Goal: Information Seeking & Learning: Check status

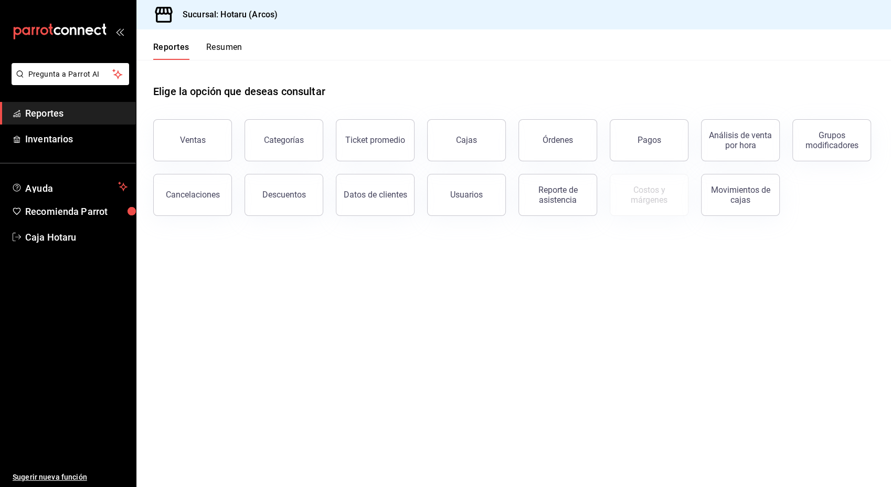
click at [442, 309] on main "Elige la opción que deseas consultar Ventas Categorías Ticket promedio Cajas Ór…" at bounding box center [513, 273] width 755 height 427
click at [189, 135] on div "Ventas" at bounding box center [193, 140] width 26 height 10
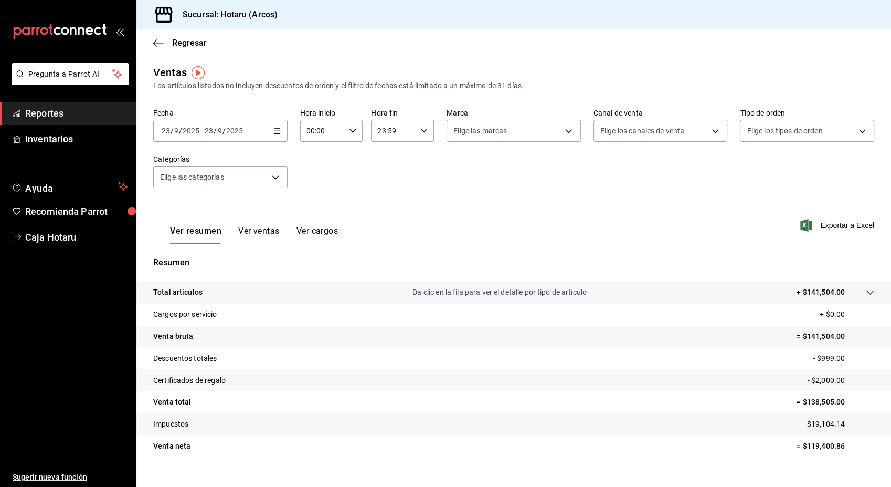
click at [846, 228] on span "Exportar a Excel" at bounding box center [838, 225] width 72 height 13
click at [277, 128] on \(Stroke\) "button" at bounding box center [277, 131] width 6 height 6
click at [187, 161] on span "Hoy" at bounding box center [202, 162] width 81 height 11
click at [420, 133] on icon "button" at bounding box center [423, 130] width 7 height 7
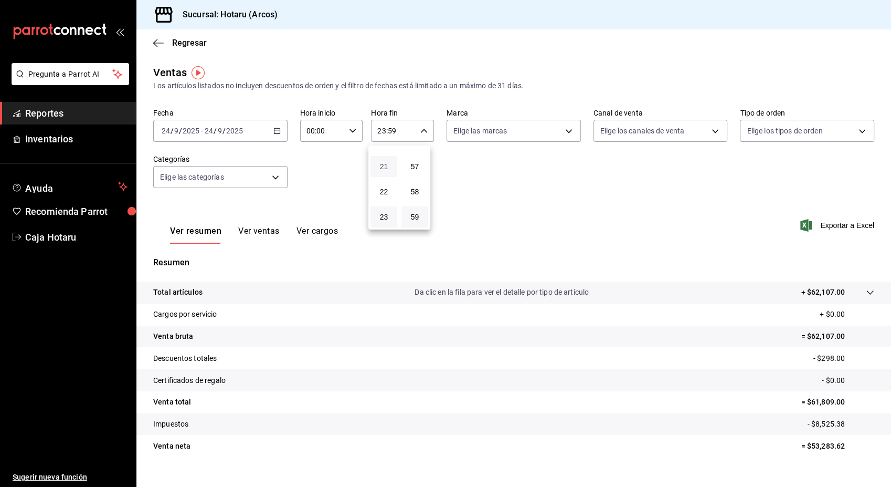
click at [389, 168] on span "21" at bounding box center [384, 166] width 14 height 8
type input "21:59"
click at [815, 226] on div at bounding box center [445, 243] width 891 height 487
click at [800, 227] on icon "button" at bounding box center [806, 225] width 12 height 13
click at [55, 111] on span "Reportes" at bounding box center [76, 113] width 102 height 14
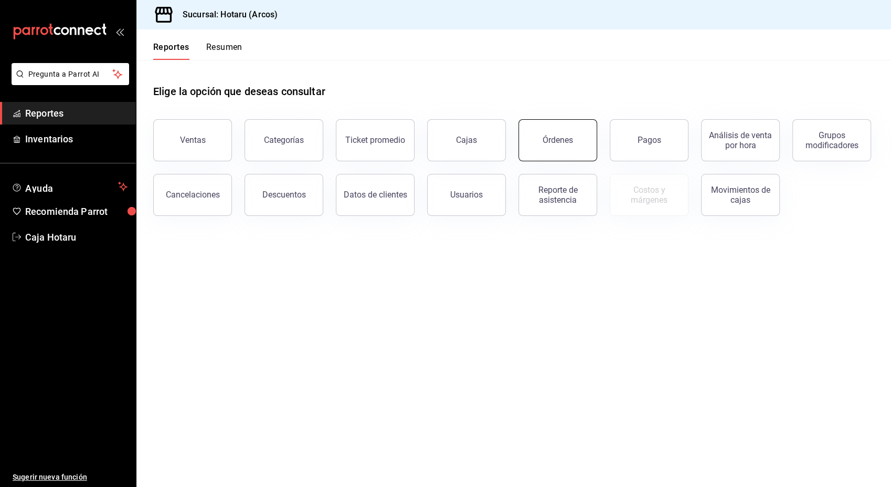
click at [563, 140] on div "Órdenes" at bounding box center [558, 140] width 30 height 10
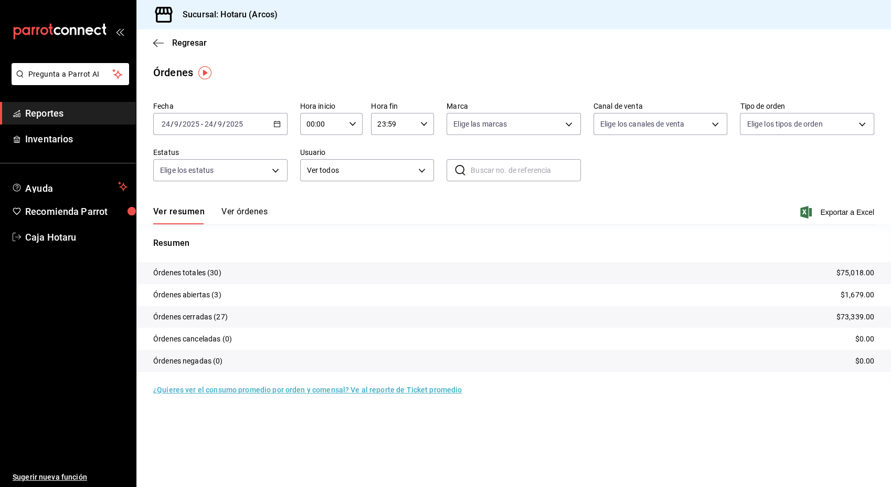
click at [88, 114] on span "Reportes" at bounding box center [76, 113] width 102 height 14
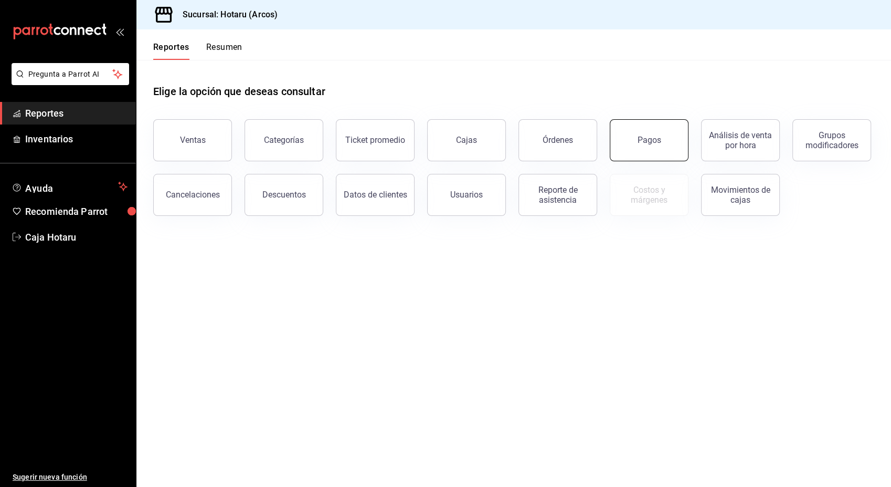
click at [664, 158] on button "Pagos" at bounding box center [649, 140] width 79 height 42
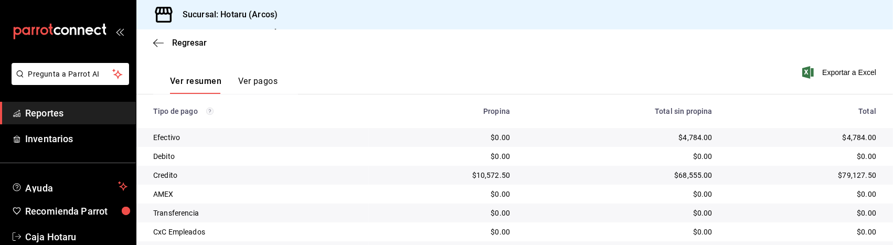
scroll to position [146, 0]
click at [428, 24] on div "Sucursal: Hotaru (Arcos)" at bounding box center [514, 14] width 757 height 29
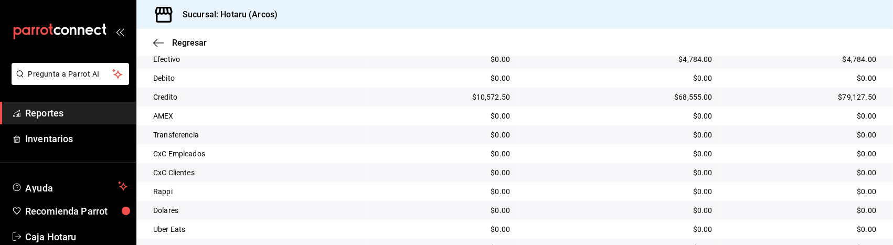
scroll to position [275, 0]
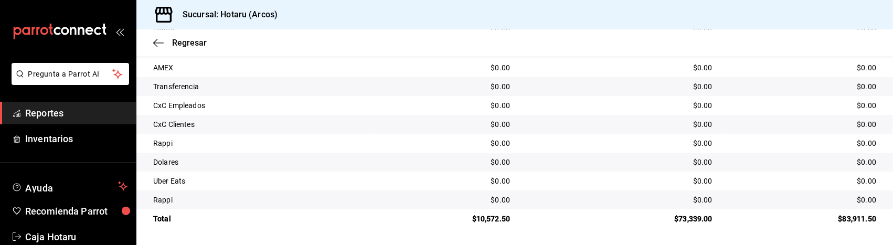
click at [431, 120] on div "$0.00" at bounding box center [443, 124] width 133 height 10
drag, startPoint x: 663, startPoint y: 60, endPoint x: 658, endPoint y: 247, distance: 186.4
click at [658, 245] on html "Pregunta a Parrot AI Reportes Inventarios Ayuda Recomienda Parrot Caja Hotaru S…" at bounding box center [446, 122] width 893 height 245
drag, startPoint x: 658, startPoint y: 247, endPoint x: 600, endPoint y: 180, distance: 88.2
click at [600, 180] on div "$0.00" at bounding box center [620, 181] width 186 height 10
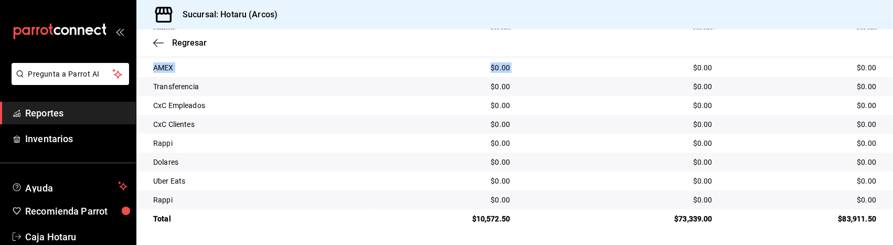
click at [599, 175] on td "$0.00" at bounding box center [620, 181] width 203 height 19
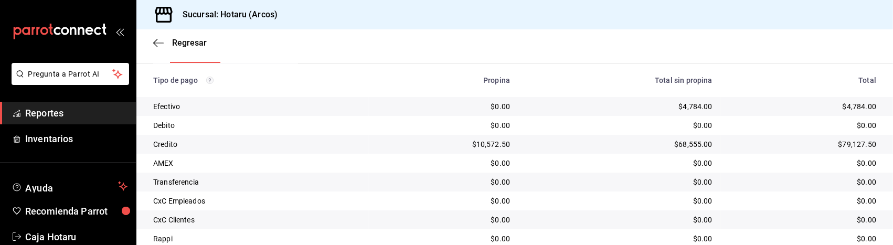
scroll to position [178, 0]
click at [561, 129] on div "$0.00" at bounding box center [620, 126] width 186 height 10
